Goal: Information Seeking & Learning: Check status

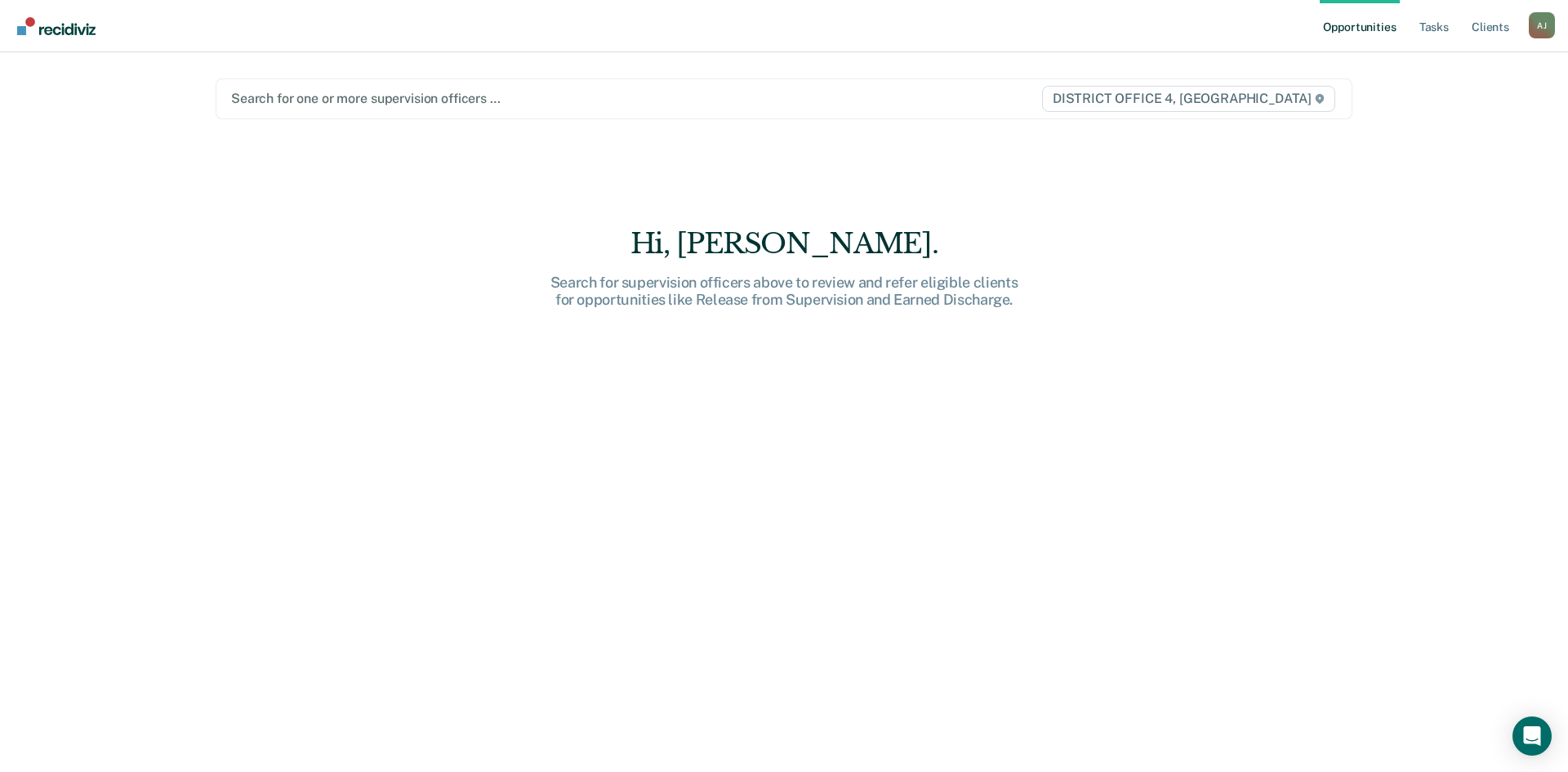
click at [337, 102] on div at bounding box center [618, 98] width 774 height 19
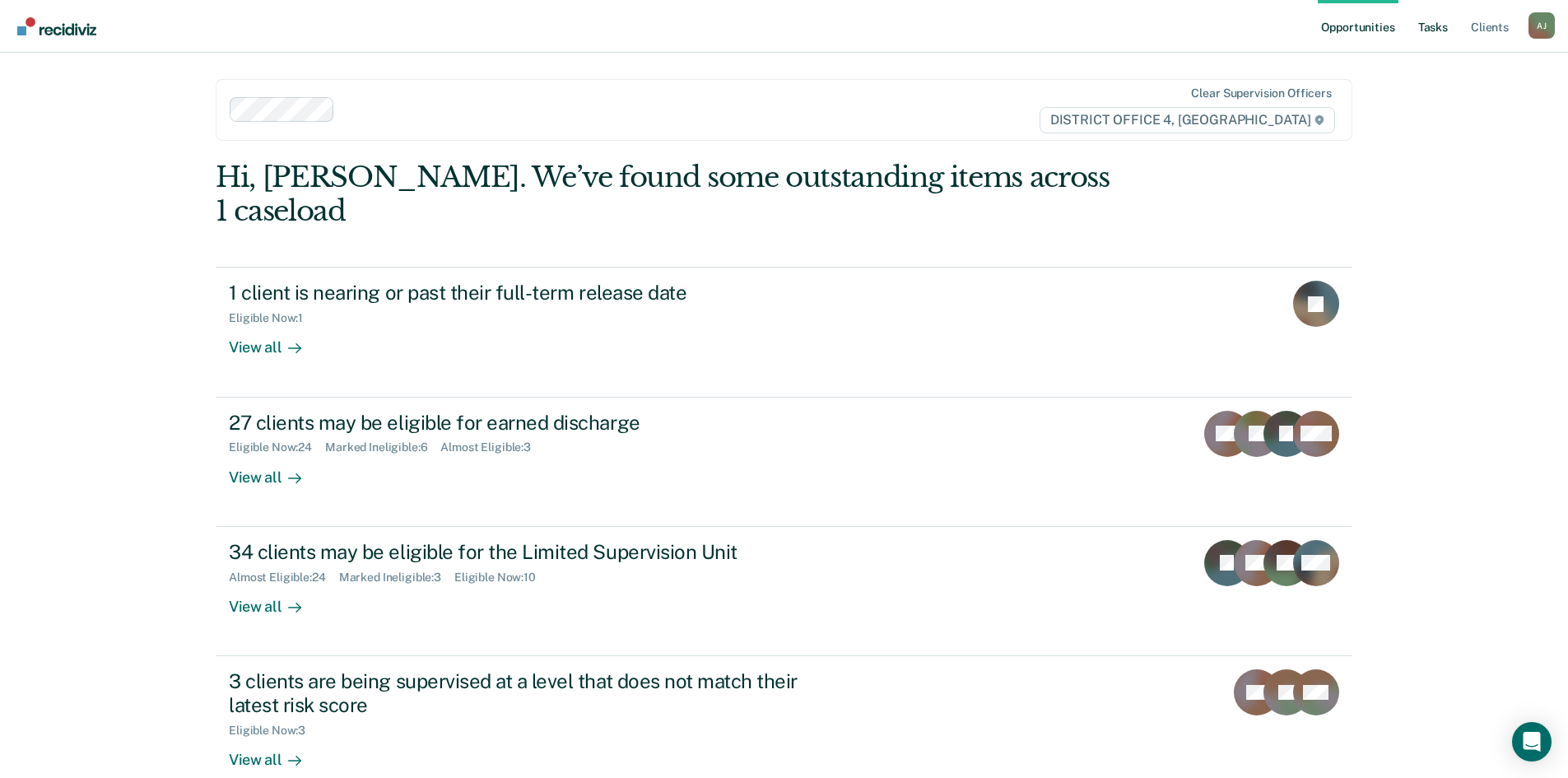
click at [1435, 22] on link "Tasks" at bounding box center [1433, 27] width 36 height 53
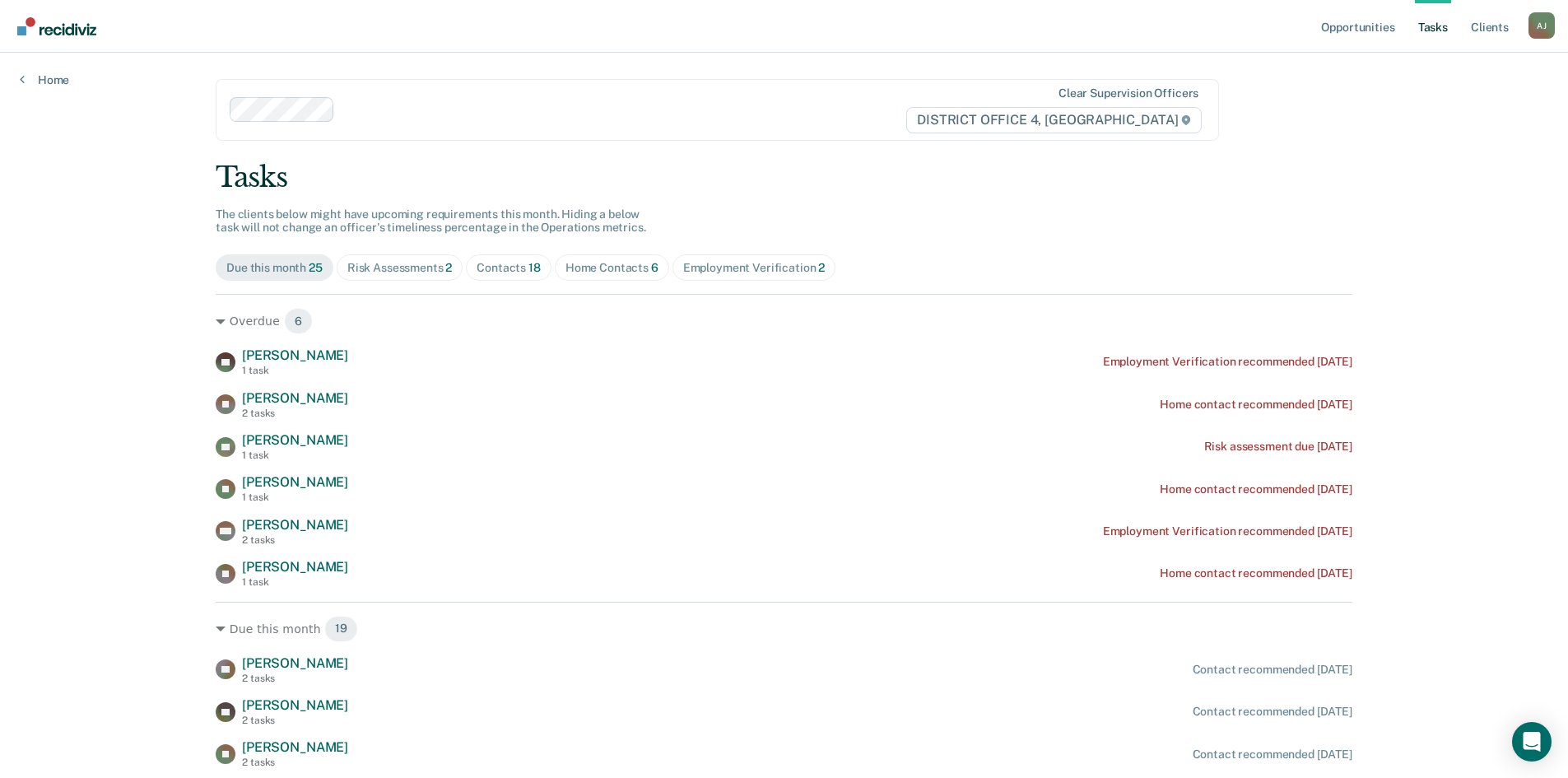
click at [380, 265] on div "Risk Assessments 2" at bounding box center [399, 268] width 105 height 14
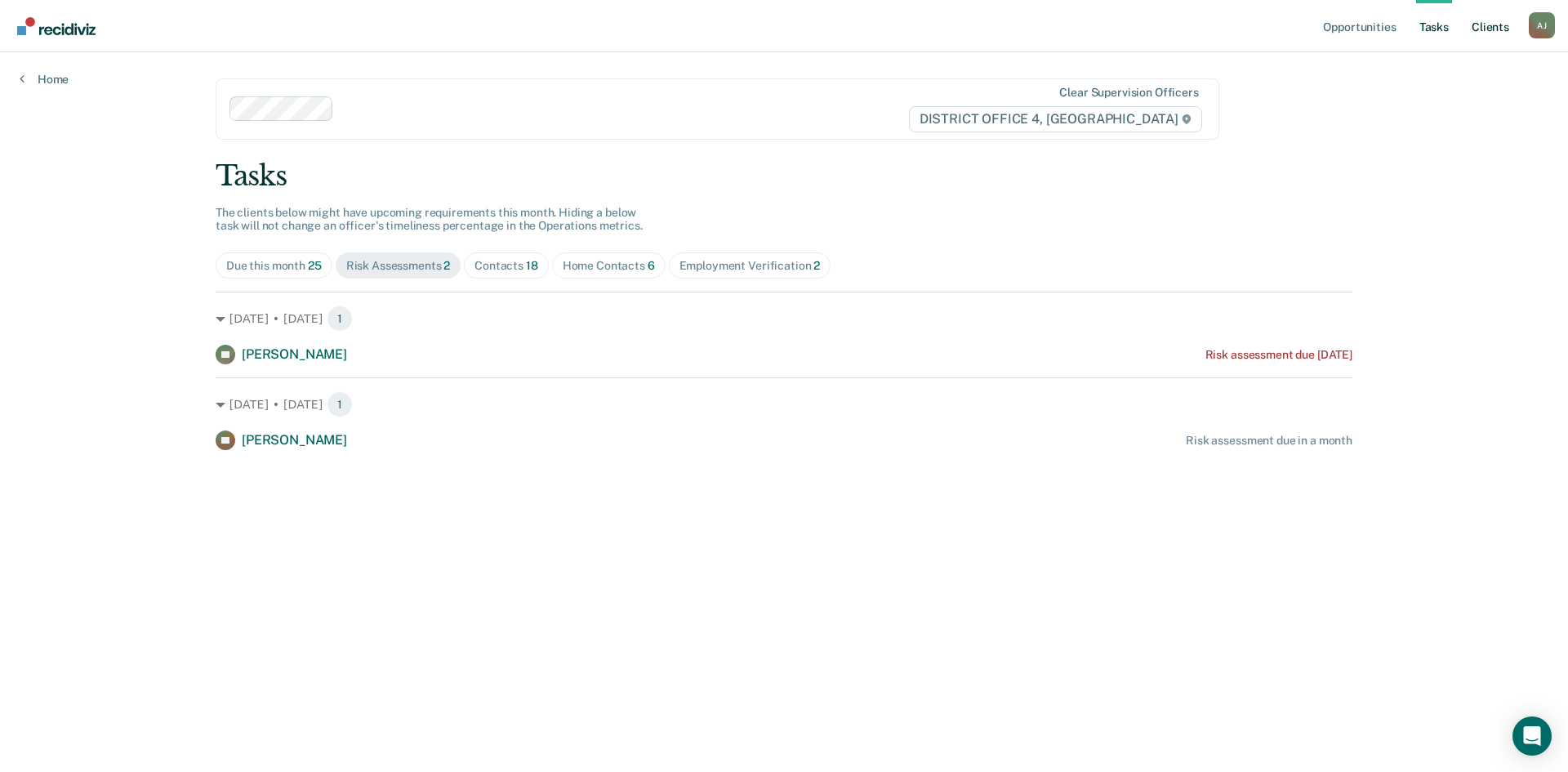
click at [1499, 29] on link "Client s" at bounding box center [1491, 26] width 44 height 53
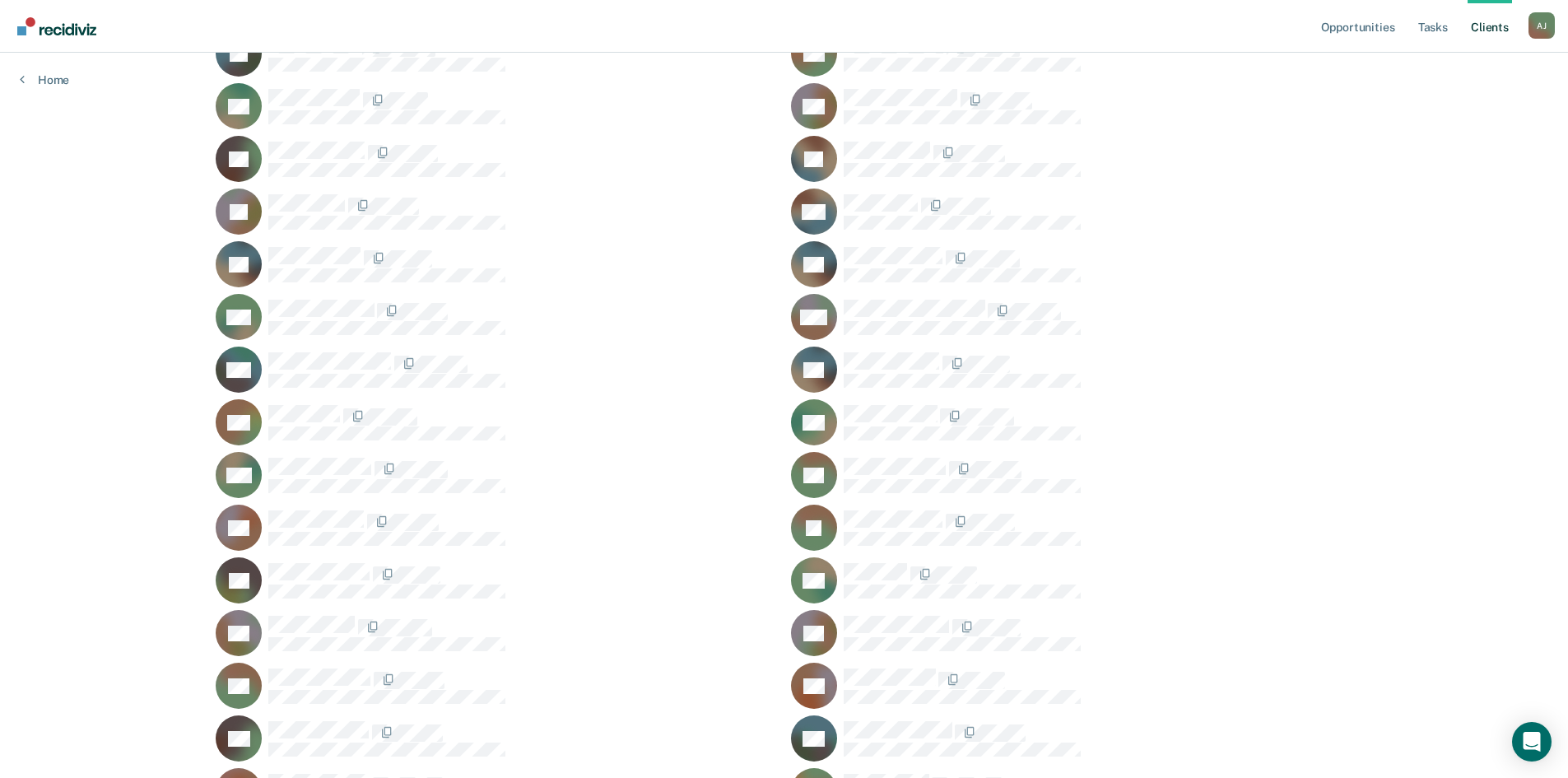
scroll to position [1152, 0]
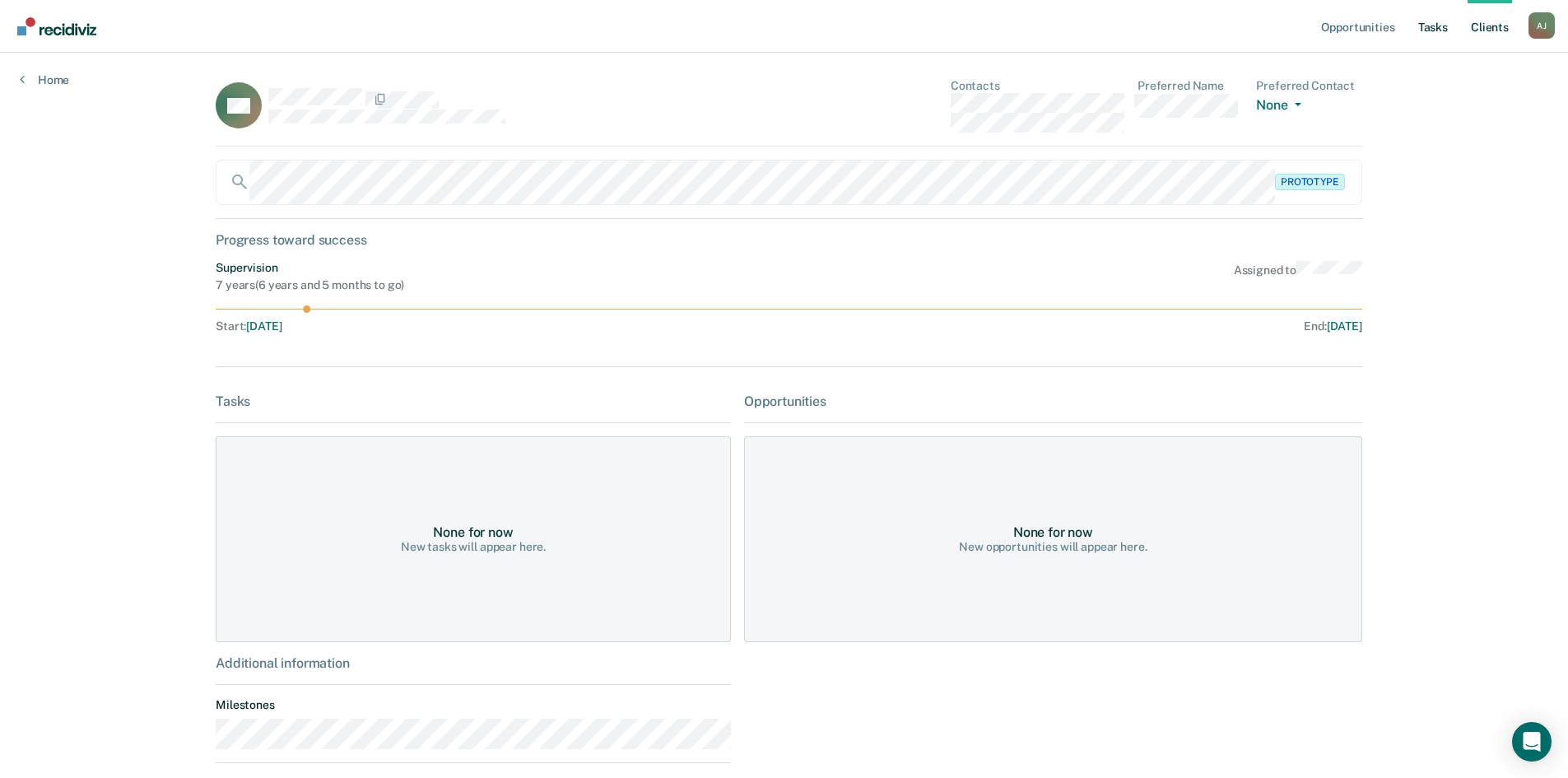
click at [1435, 29] on link "Tasks" at bounding box center [1433, 27] width 36 height 53
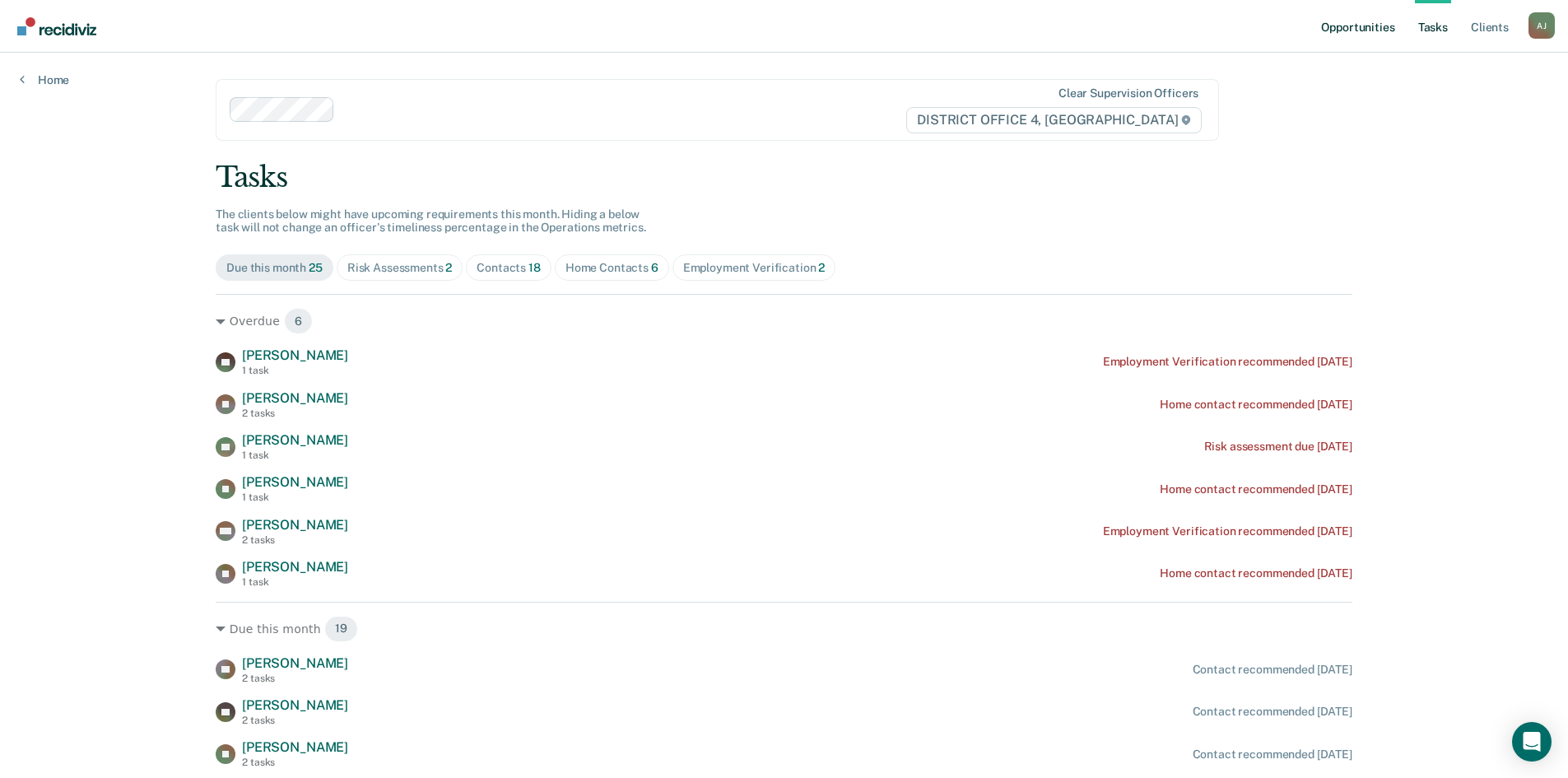
click at [1371, 30] on link "Opportunities" at bounding box center [1357, 27] width 80 height 53
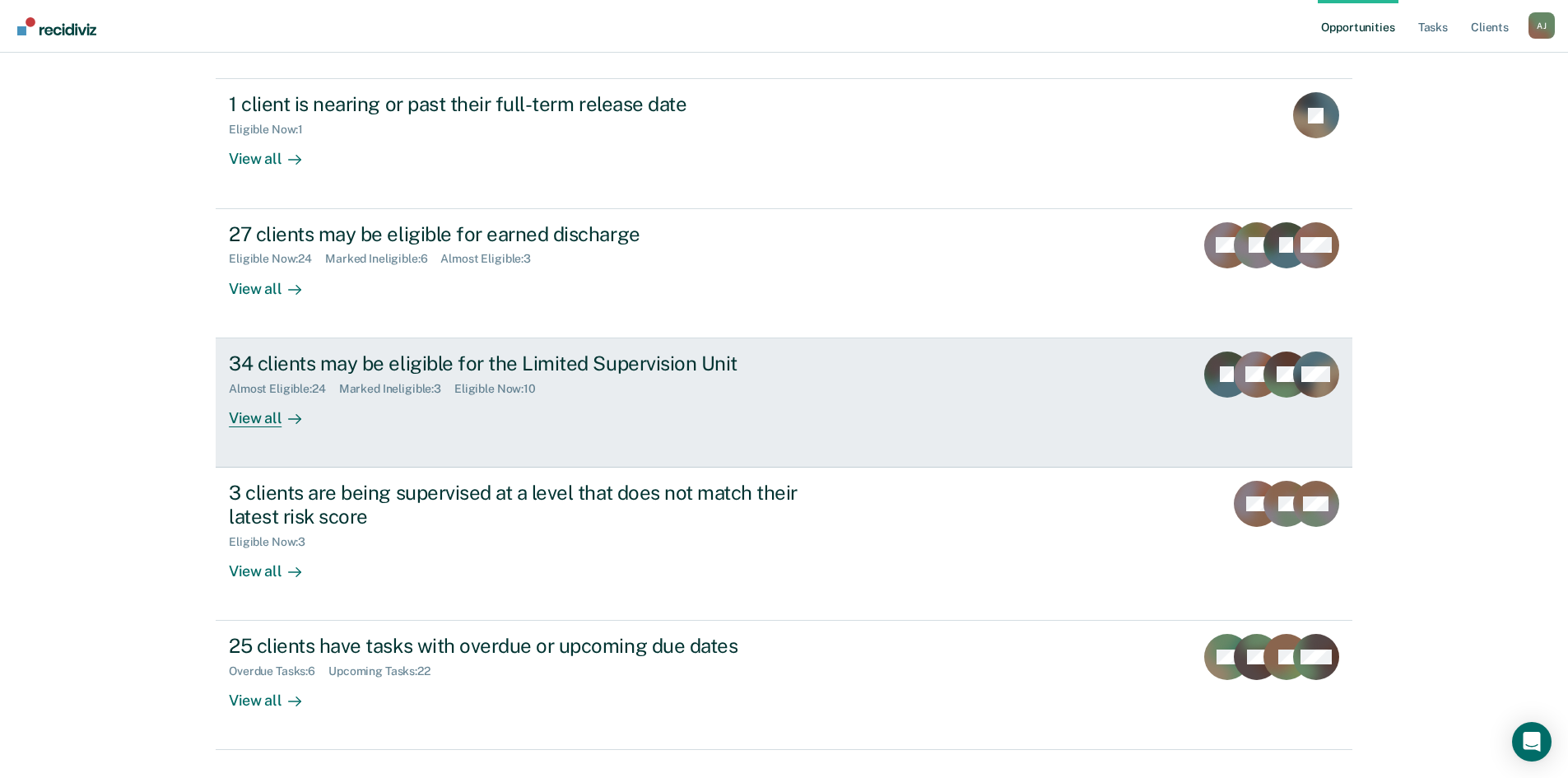
scroll to position [192, 0]
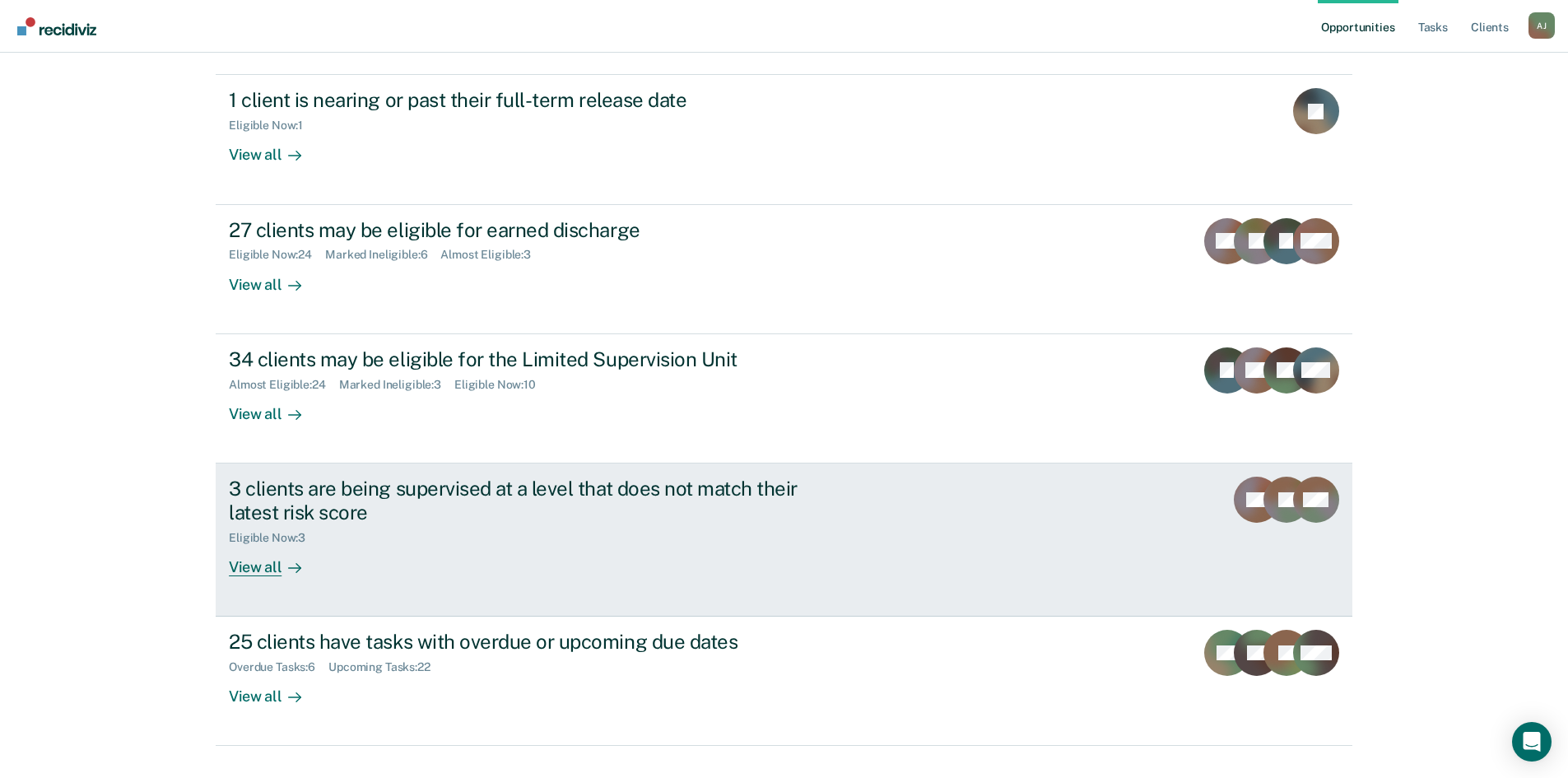
click at [253, 544] on div "View all" at bounding box center [275, 560] width 92 height 32
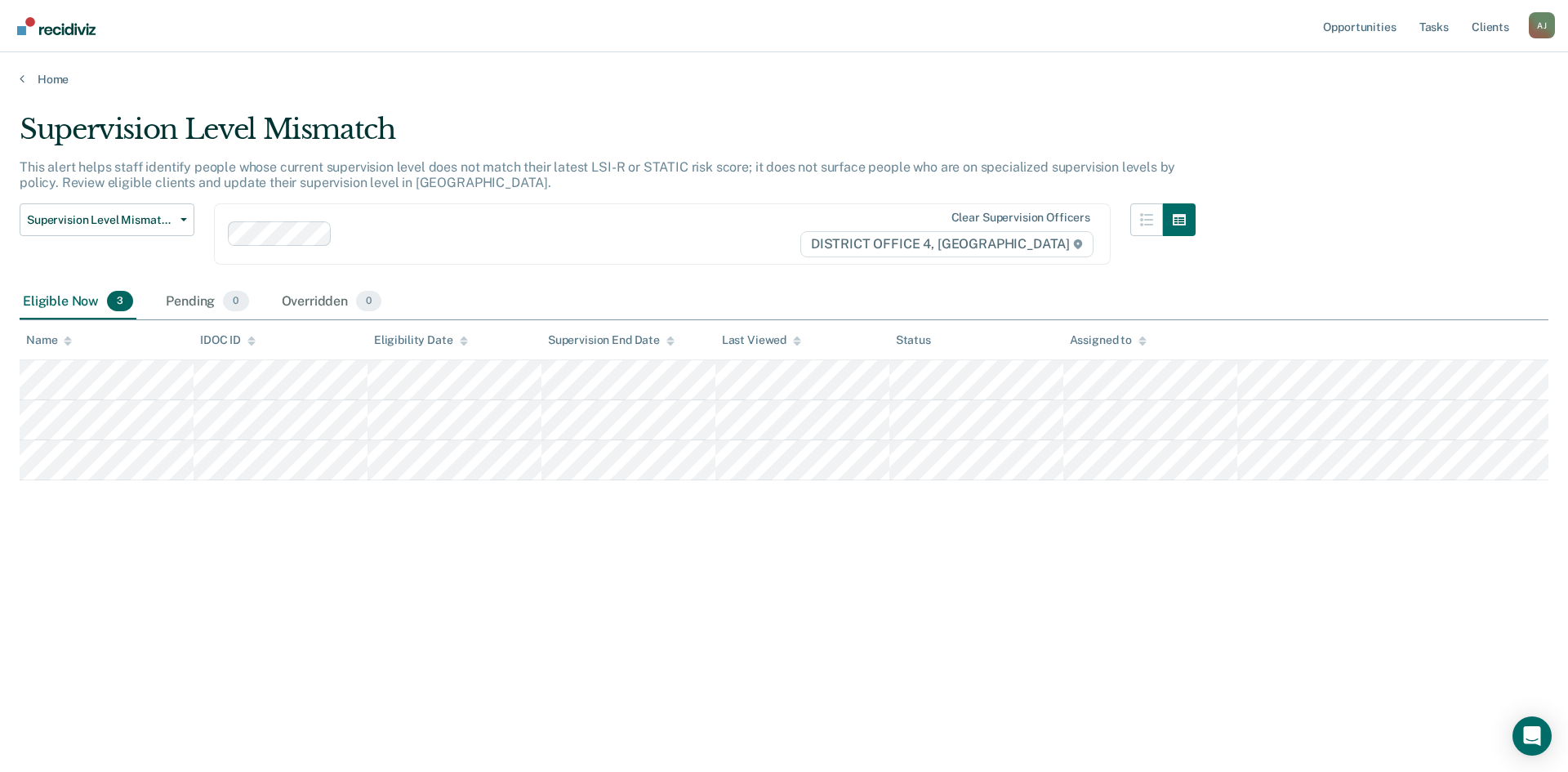
drag, startPoint x: 736, startPoint y: 36, endPoint x: 1009, endPoint y: 11, distance: 274.1
click at [736, 36] on nav "Opportunities Tasks Client s [PERSON_NAME] [PERSON_NAME] Profile How it works L…" at bounding box center [784, 26] width 1568 height 53
click at [1487, 25] on link "Client s" at bounding box center [1491, 26] width 44 height 53
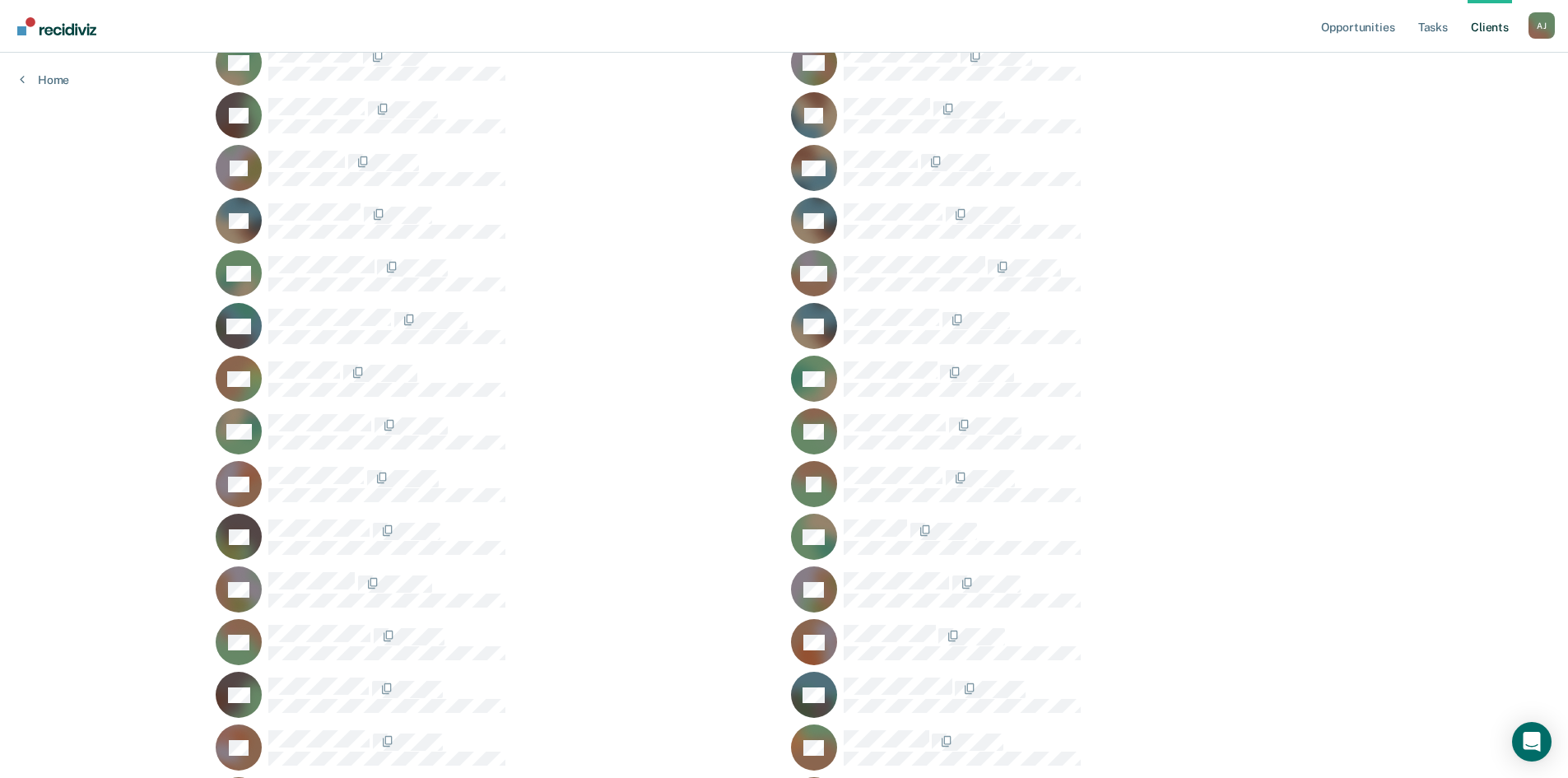
scroll to position [1152, 0]
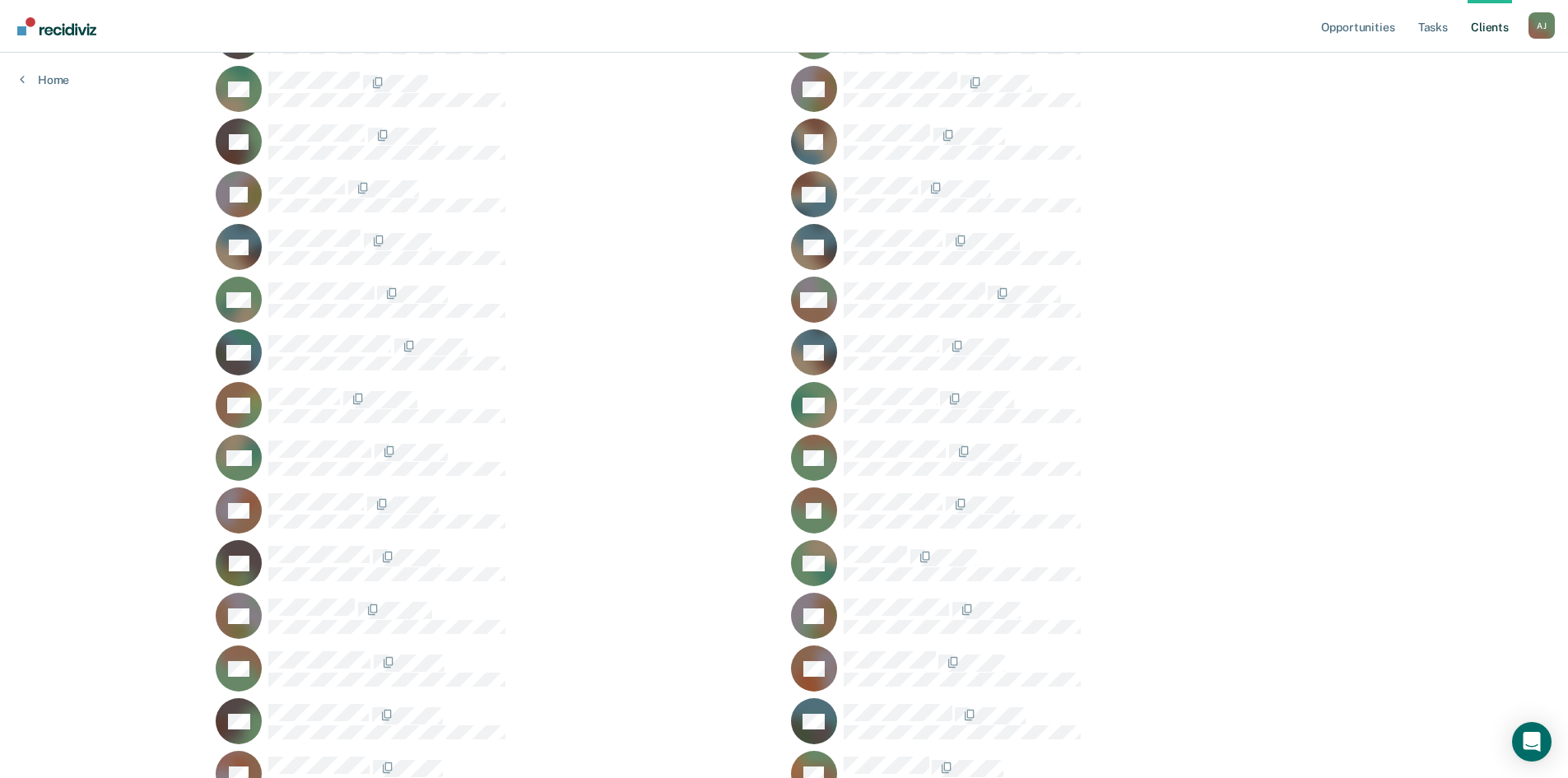
click at [890, 385] on div "DN" at bounding box center [1071, 405] width 561 height 46
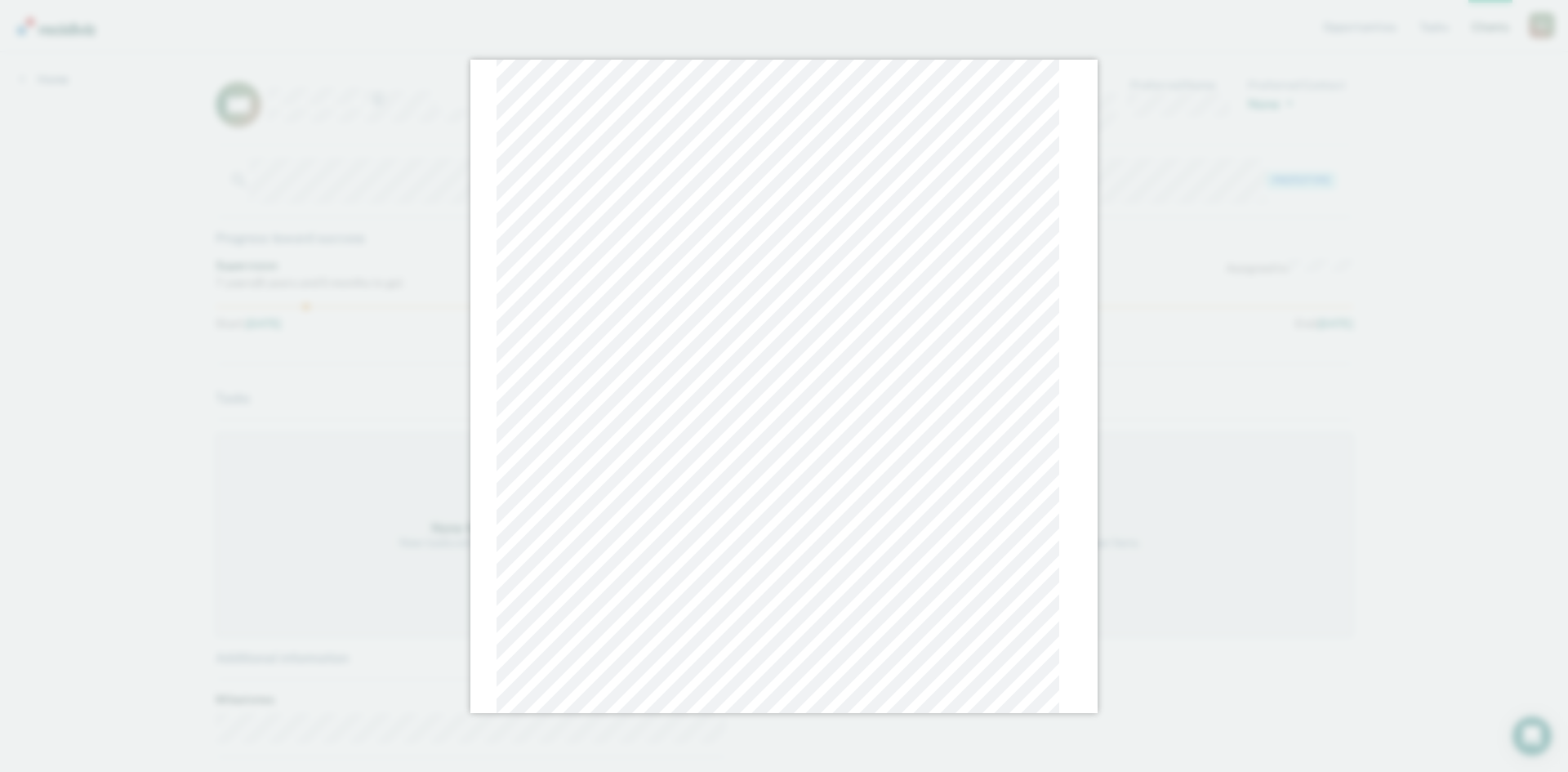
scroll to position [164, 0]
